Goal: Task Accomplishment & Management: Complete application form

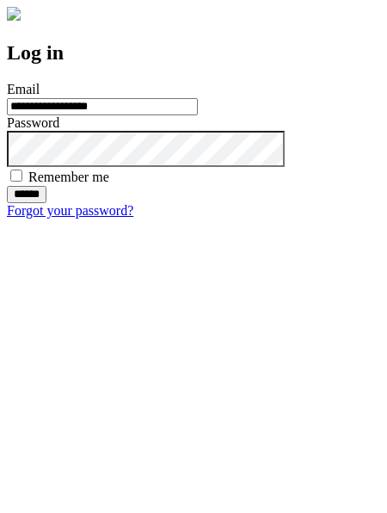
type input "**********"
click at [46, 203] on input "******" at bounding box center [27, 194] width 40 height 17
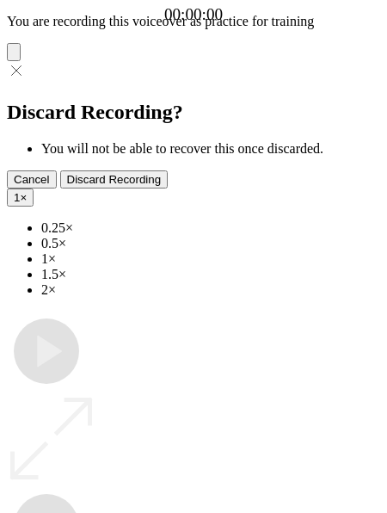
type input "**********"
